Goal: Task Accomplishment & Management: Manage account settings

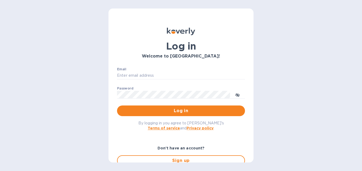
type input "[EMAIL_ADDRESS][DOMAIN_NAME]"
click at [195, 103] on p "​" at bounding box center [181, 103] width 128 height 6
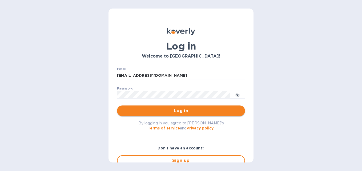
click at [201, 111] on span "Log in" at bounding box center [181, 111] width 120 height 6
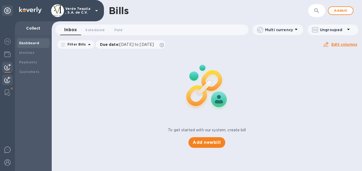
click at [28, 44] on b "Dashboard" at bounding box center [29, 43] width 20 height 4
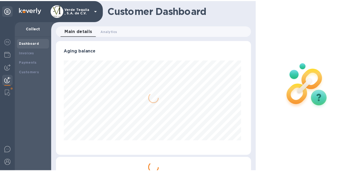
scroll to position [115, 195]
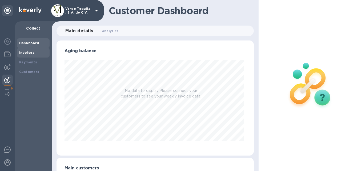
click at [30, 54] on b "Invoices" at bounding box center [26, 53] width 15 height 4
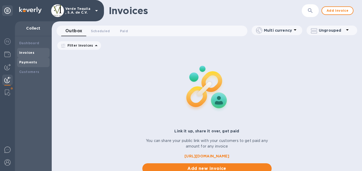
click at [34, 62] on b "Payments" at bounding box center [28, 62] width 18 height 4
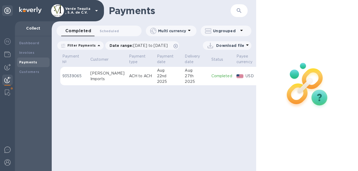
click at [323, 95] on img at bounding box center [308, 85] width 70 height 70
click at [223, 44] on p "Download file" at bounding box center [230, 45] width 28 height 5
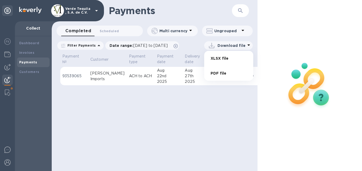
click at [223, 74] on li "PDF file" at bounding box center [229, 73] width 36 height 15
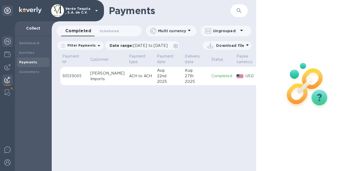
click at [6, 38] on div at bounding box center [7, 42] width 11 height 12
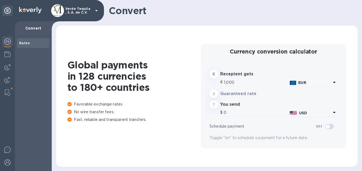
click at [7, 48] on div at bounding box center [7, 96] width 15 height 150
click at [7, 58] on div at bounding box center [7, 55] width 11 height 12
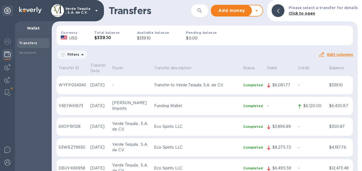
click at [266, 81] on div at bounding box center [268, 85] width 5 height 8
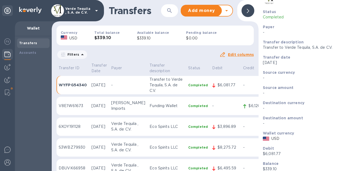
scroll to position [33, 0]
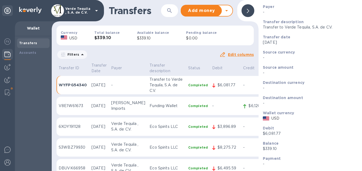
click at [213, 75] on th "Debit" at bounding box center [225, 69] width 31 height 14
click at [244, 69] on p "Credit" at bounding box center [256, 68] width 27 height 6
click at [247, 11] on div at bounding box center [248, 10] width 13 height 13
